Goal: Task Accomplishment & Management: Manage account settings

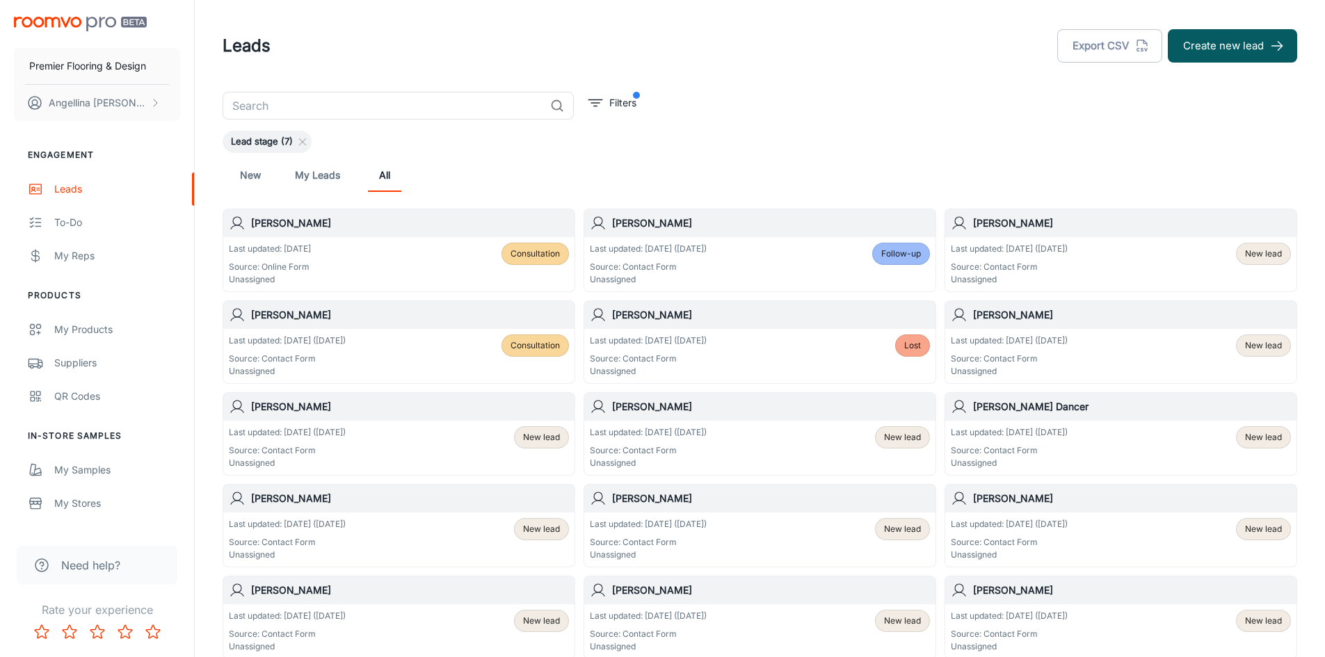
click at [304, 143] on icon at bounding box center [302, 141] width 11 height 11
click at [731, 74] on header "Leads Export CSV Create new lead" at bounding box center [760, 46] width 1108 height 92
